Goal: Task Accomplishment & Management: Use online tool/utility

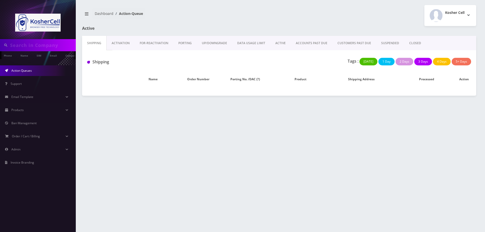
click at [122, 40] on link "Activation" at bounding box center [121, 43] width 28 height 15
type input "2145516476"
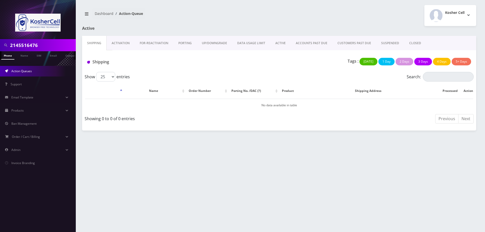
click at [121, 45] on link "Activation" at bounding box center [121, 43] width 28 height 15
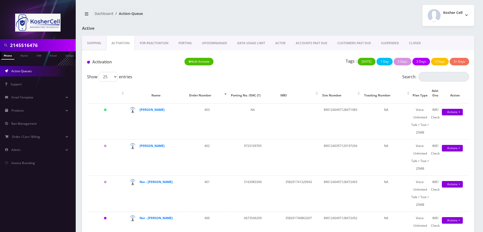
drag, startPoint x: 56, startPoint y: 43, endPoint x: 3, endPoint y: 41, distance: 53.3
click at [3, 41] on div "2145516476" at bounding box center [37, 45] width 73 height 10
click at [153, 111] on strong "[PERSON_NAME]" at bounding box center [152, 110] width 25 height 4
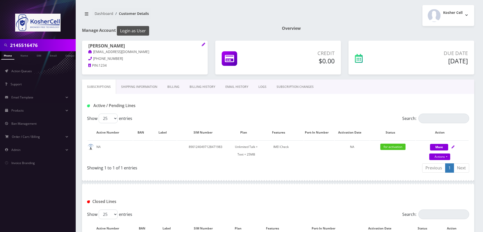
click at [138, 31] on button "Login as User" at bounding box center [133, 31] width 32 height 10
click at [17, 72] on span "Action Queues" at bounding box center [21, 71] width 20 height 4
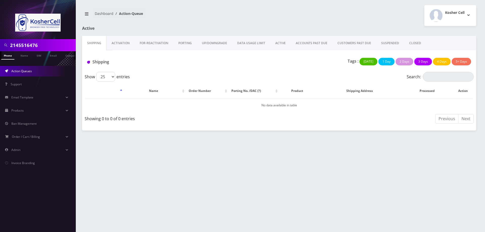
click at [120, 42] on link "Activation" at bounding box center [121, 43] width 28 height 15
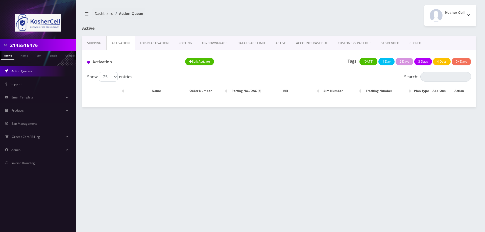
click at [282, 44] on link "ACTIVE" at bounding box center [280, 43] width 20 height 15
